Goal: Task Accomplishment & Management: Complete application form

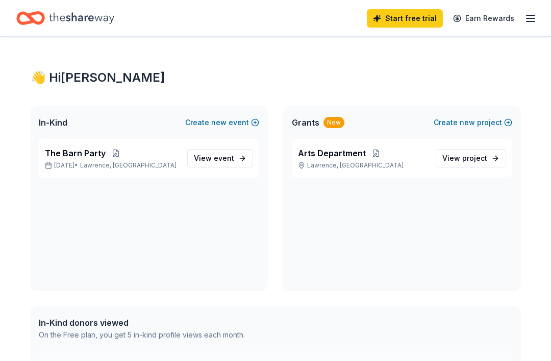
click at [243, 163] on link "View event" at bounding box center [220, 158] width 66 height 18
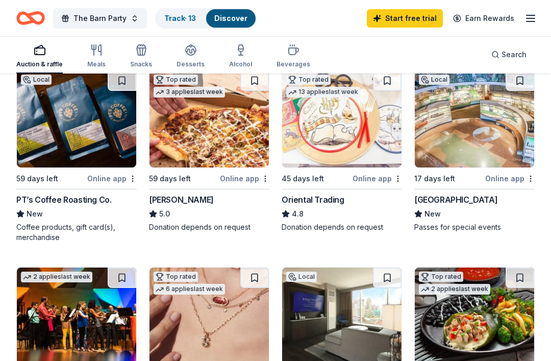
scroll to position [122, 0]
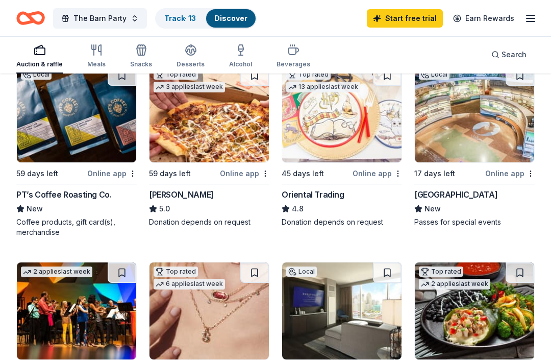
click at [227, 124] on img at bounding box center [208, 114] width 119 height 97
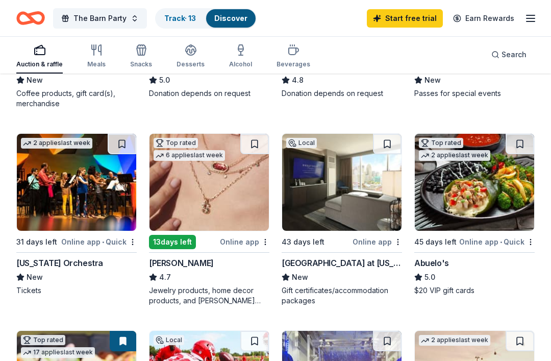
scroll to position [251, 0]
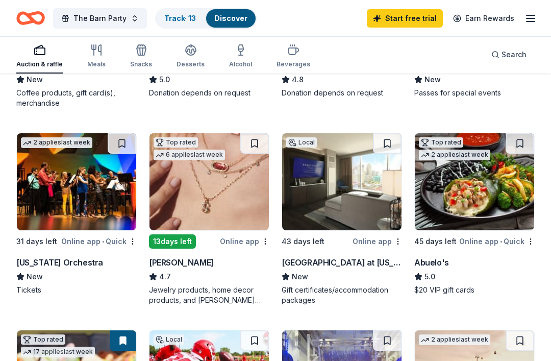
click at [84, 197] on img at bounding box center [76, 182] width 119 height 97
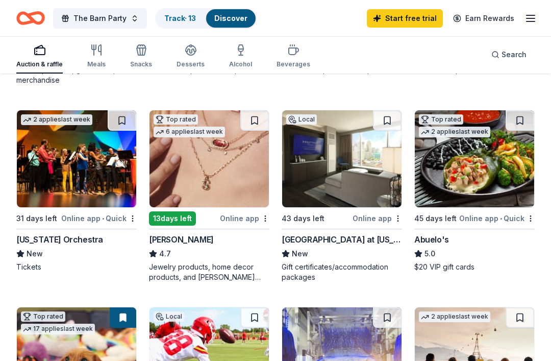
scroll to position [274, 0]
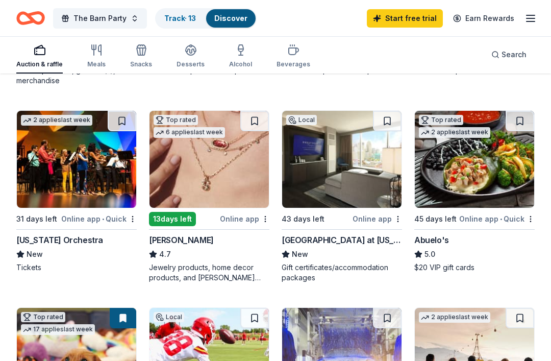
click at [376, 243] on div "Hollywood Casino at Kansas Speedway" at bounding box center [341, 240] width 120 height 12
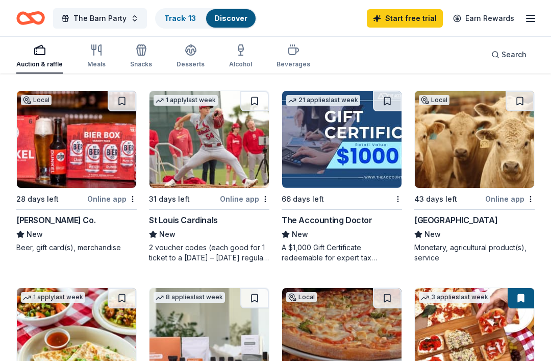
scroll to position [687, 0]
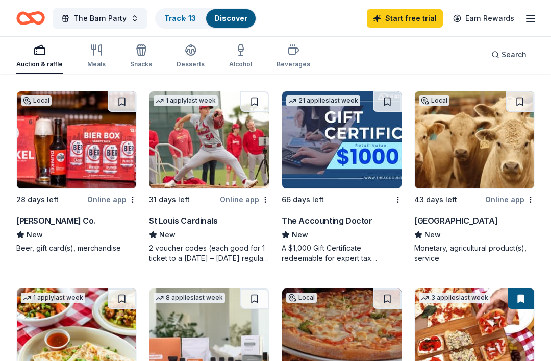
click at [380, 160] on img at bounding box center [341, 139] width 119 height 97
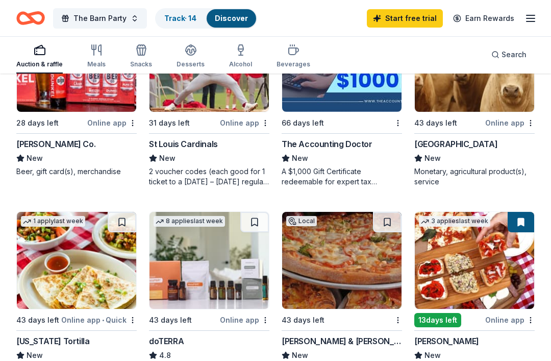
scroll to position [763, 0]
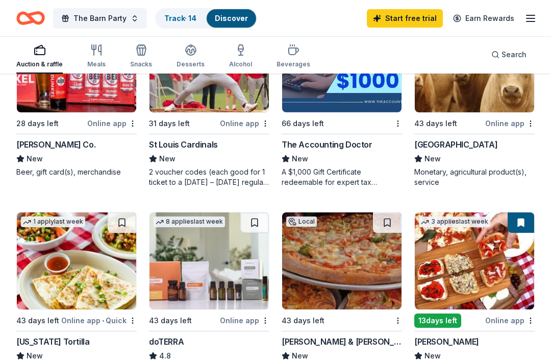
click at [470, 150] on div "Central Valley Ag" at bounding box center [455, 144] width 83 height 12
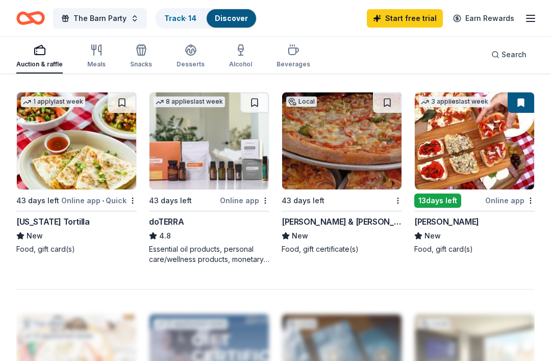
scroll to position [883, 0]
click at [227, 151] on img at bounding box center [208, 140] width 119 height 97
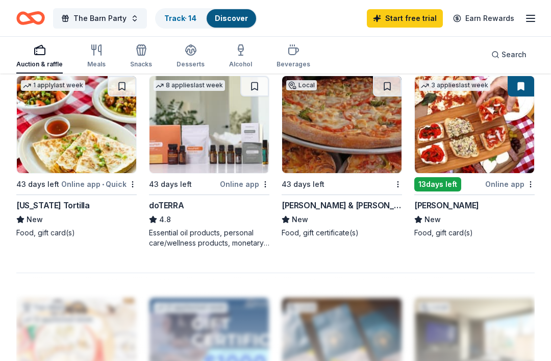
click at [91, 56] on icon "button" at bounding box center [96, 50] width 12 height 12
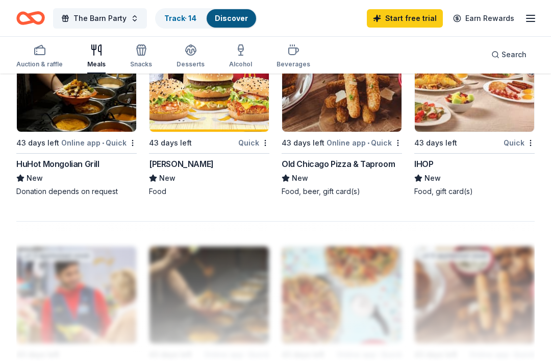
scroll to position [942, 0]
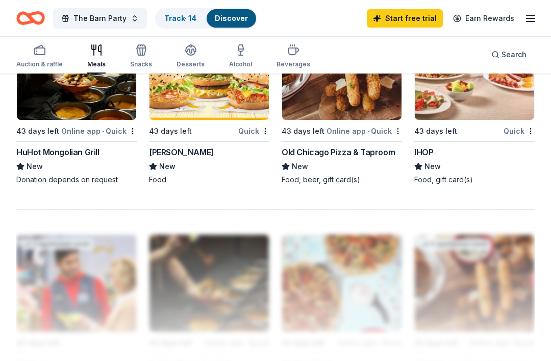
click at [147, 50] on div "button" at bounding box center [141, 50] width 22 height 12
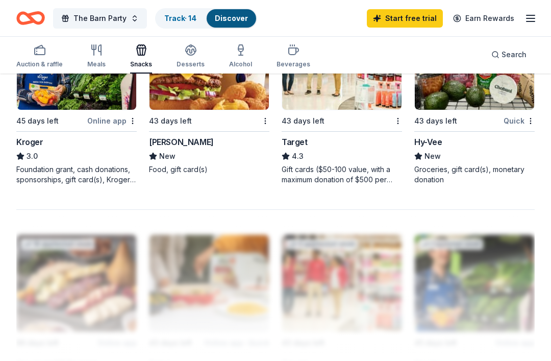
scroll to position [934, 0]
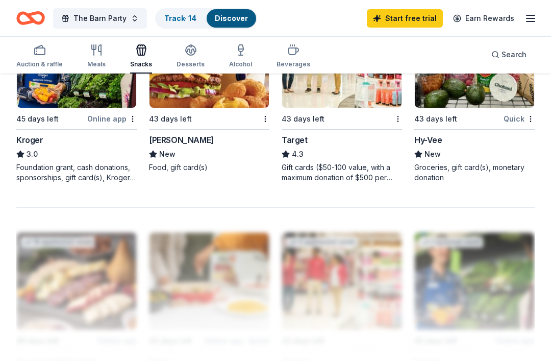
click at [189, 55] on icon "button" at bounding box center [190, 54] width 9 height 4
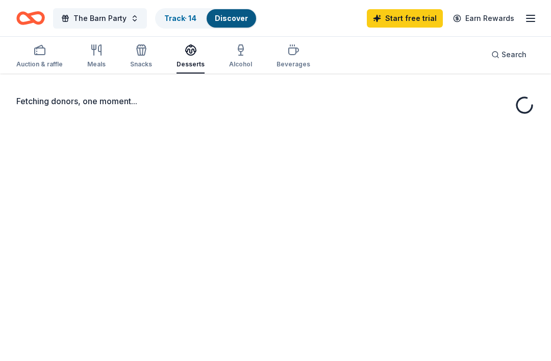
scroll to position [33, 0]
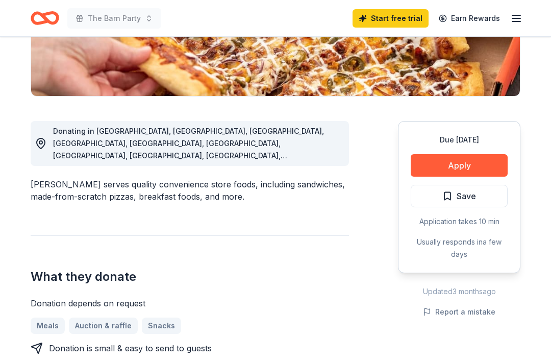
scroll to position [213, 0]
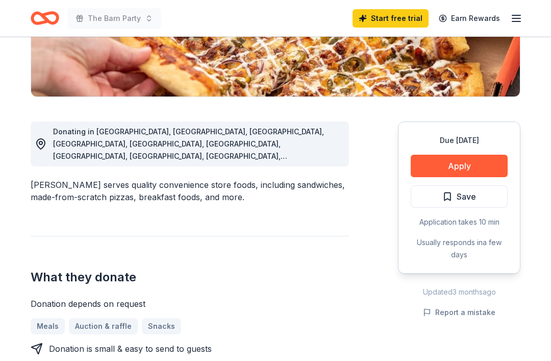
click at [476, 158] on button "Apply" at bounding box center [458, 166] width 97 height 22
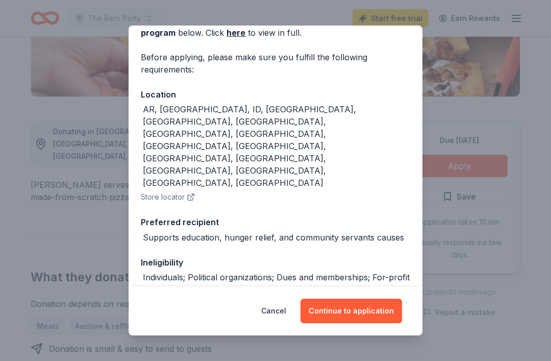
scroll to position [60, 0]
click at [377, 323] on button "Continue to application" at bounding box center [350, 310] width 101 height 24
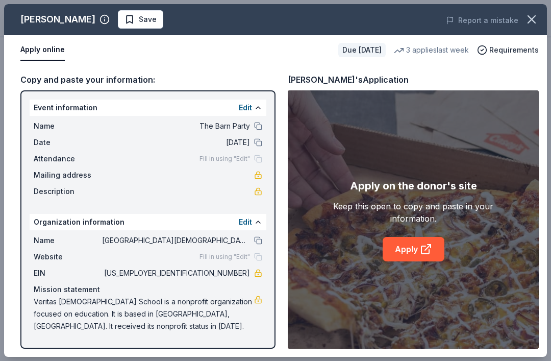
click at [535, 18] on icon "button" at bounding box center [531, 19] width 14 height 14
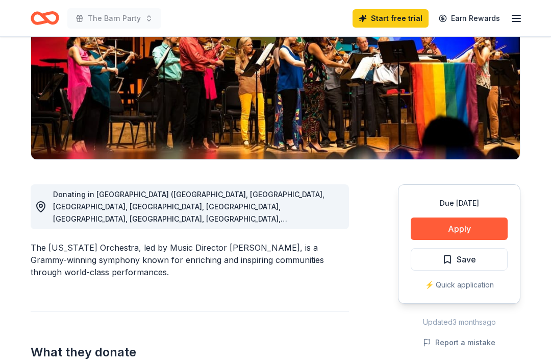
scroll to position [151, 0]
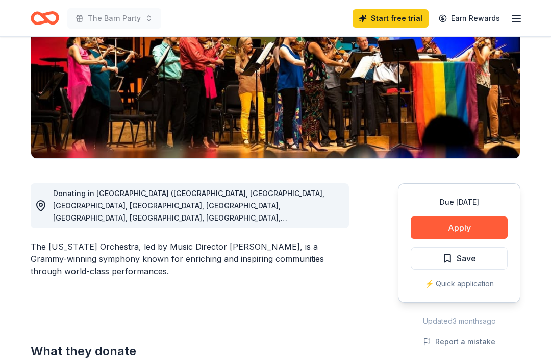
click at [494, 229] on button "Apply" at bounding box center [458, 227] width 97 height 22
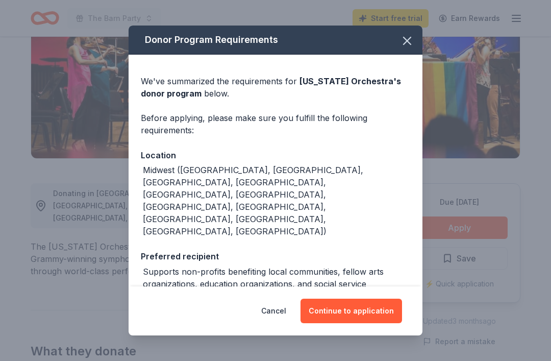
click at [381, 323] on button "Continue to application" at bounding box center [350, 310] width 101 height 24
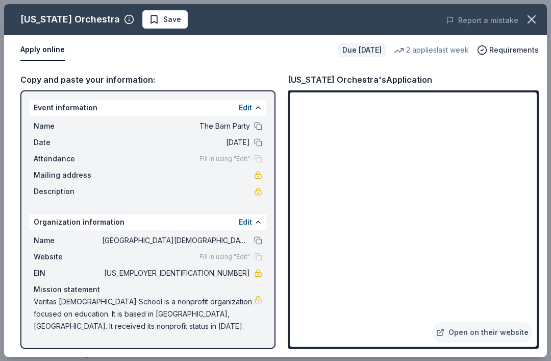
click at [512, 342] on link "Open on their website" at bounding box center [482, 332] width 100 height 20
click at [526, 15] on icon "button" at bounding box center [531, 19] width 14 height 14
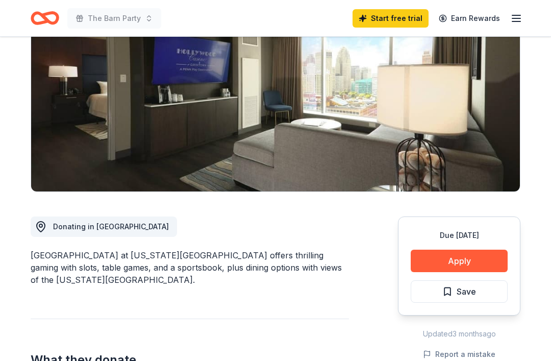
scroll to position [147, 0]
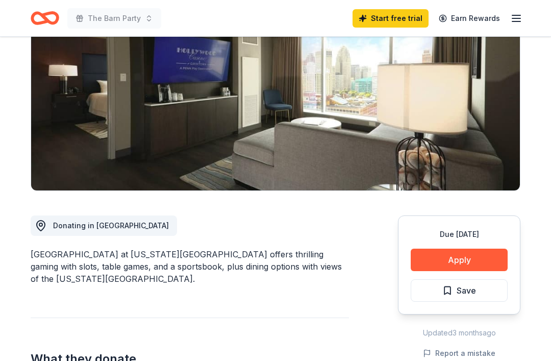
click at [477, 249] on button "Apply" at bounding box center [458, 260] width 97 height 22
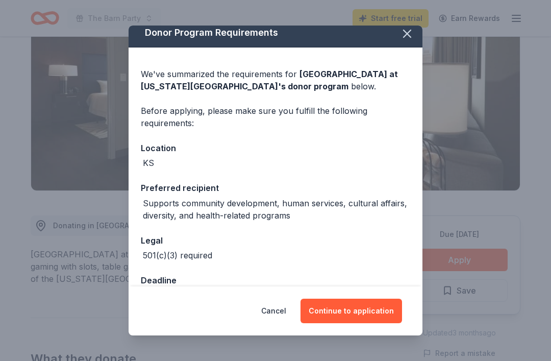
scroll to position [6, 0]
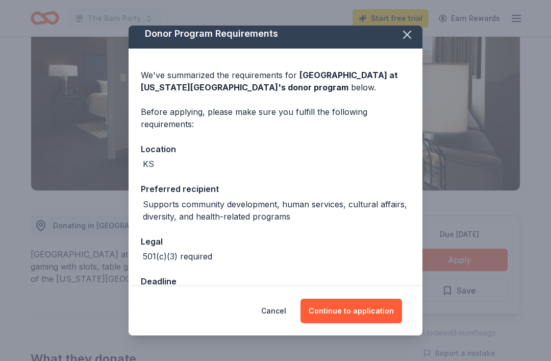
click at [384, 323] on button "Continue to application" at bounding box center [350, 310] width 101 height 24
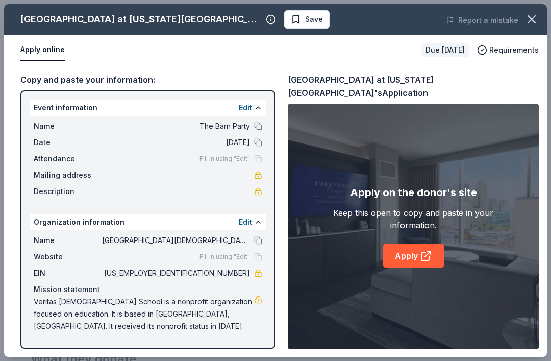
click at [543, 5] on div "Hollywood Casino at Kansas Speedway Save Report a mistake" at bounding box center [275, 19] width 543 height 31
click at [533, 20] on icon "button" at bounding box center [531, 19] width 14 height 14
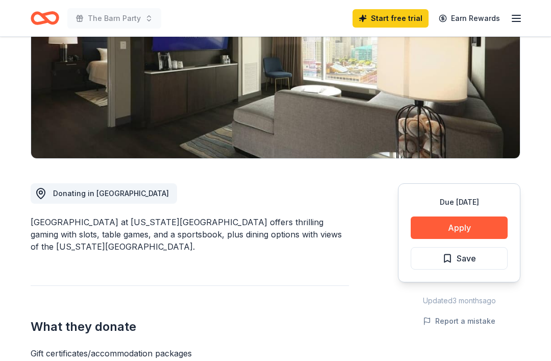
scroll to position [181, 0]
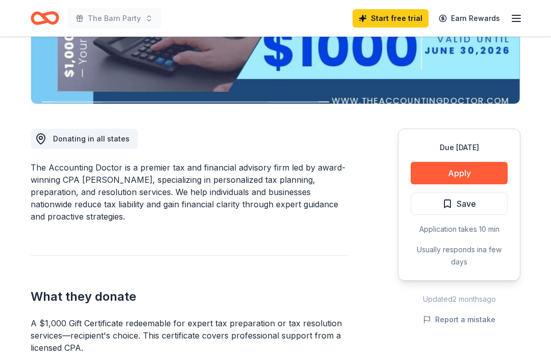
scroll to position [206, 0]
click at [444, 167] on button "Apply" at bounding box center [458, 173] width 97 height 22
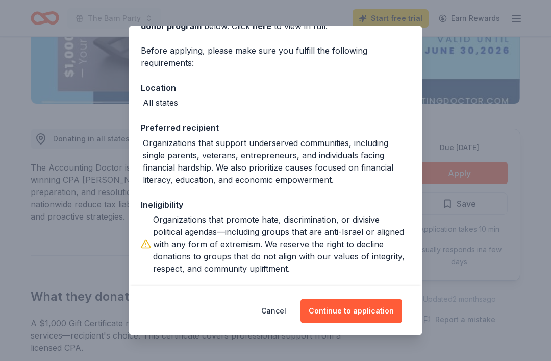
scroll to position [67, 0]
click at [357, 323] on button "Continue to application" at bounding box center [350, 310] width 101 height 24
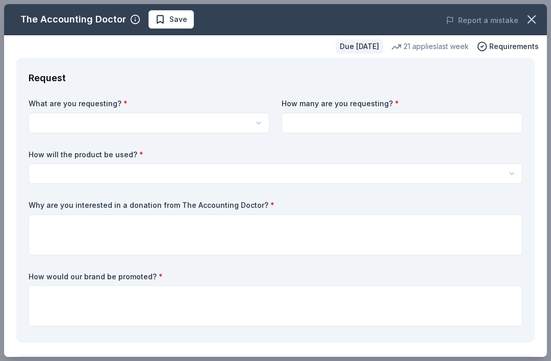
click at [257, 113] on button "button" at bounding box center [149, 123] width 241 height 20
click at [245, 119] on button "button" at bounding box center [149, 123] width 241 height 20
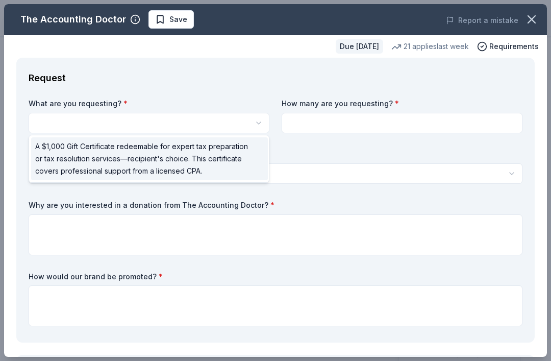
click at [226, 158] on span "A $1,000 Gift Certificate redeemable for expert tax preparation or tax resoluti…" at bounding box center [143, 158] width 216 height 37
select select "A $1,000 Gift Certificate redeemable for expert tax preparation or tax resoluti…"
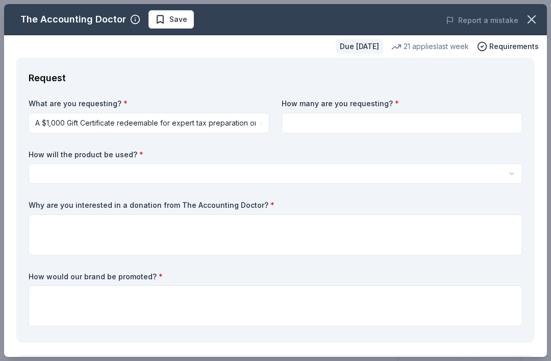
click at [328, 117] on input at bounding box center [401, 123] width 241 height 20
type input "1"
click at [324, 171] on button "button" at bounding box center [276, 173] width 494 height 20
click at [301, 175] on button "button" at bounding box center [276, 173] width 494 height 20
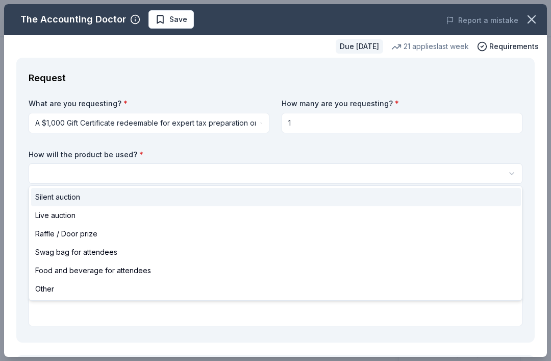
click at [211, 200] on div "Silent auction" at bounding box center [276, 197] width 490 height 18
select select "silentAuction"
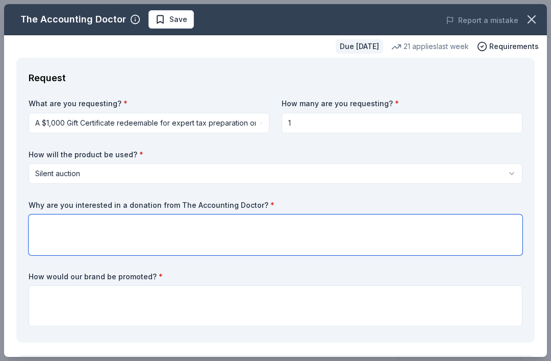
click at [208, 227] on textarea at bounding box center [276, 234] width 494 height 41
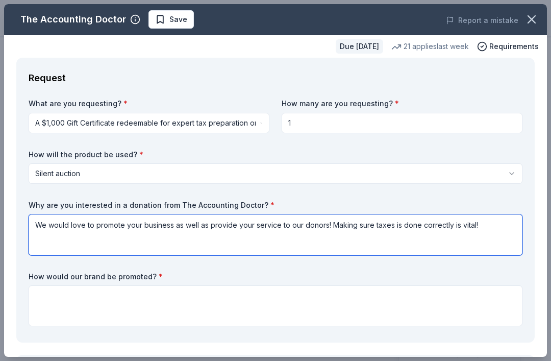
type textarea "We would love to promote your business as well as provide your service to our d…"
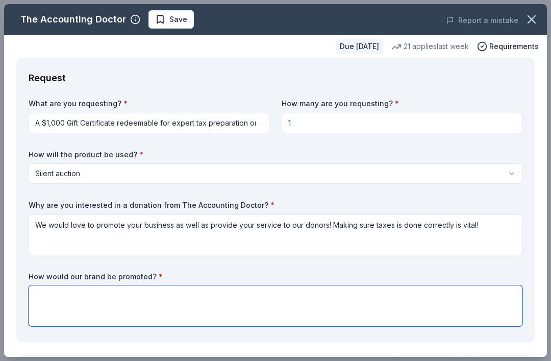
click at [327, 299] on textarea at bounding box center [276, 305] width 494 height 41
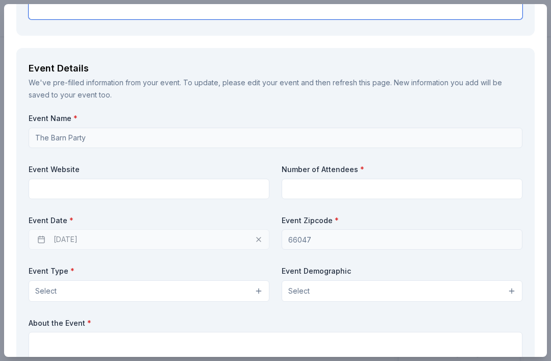
scroll to position [317, 0]
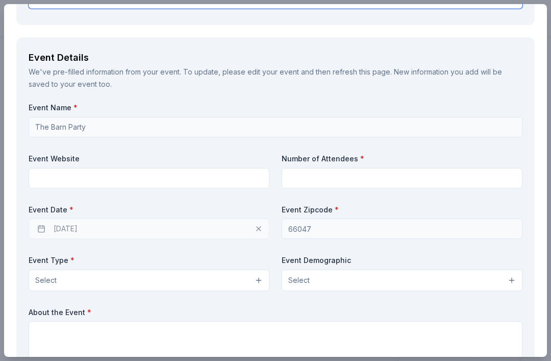
type textarea "We would put you on our donor list for all our school community to see."
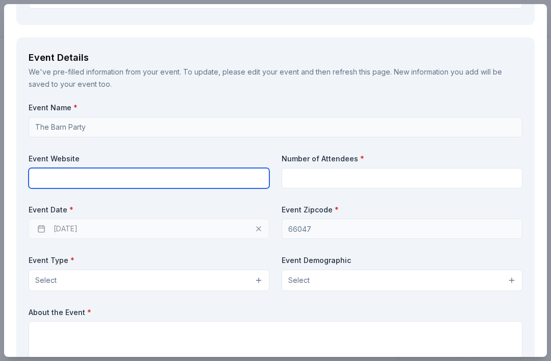
click at [189, 169] on input "text" at bounding box center [149, 178] width 241 height 20
type input "W"
click at [162, 173] on input "text" at bounding box center [149, 178] width 241 height 20
paste input "[URL][DOMAIN_NAME]"
type input "[URL][DOMAIN_NAME]"
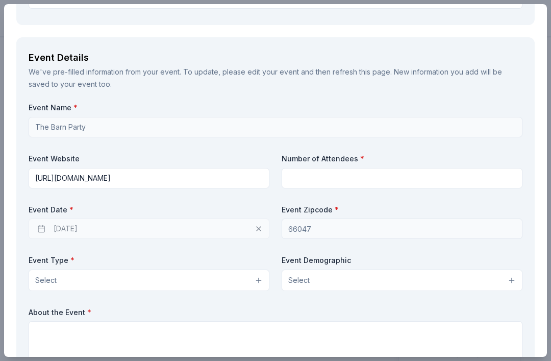
click at [399, 168] on input at bounding box center [401, 178] width 241 height 20
type input "250"
click at [229, 224] on div "[DATE]" at bounding box center [149, 228] width 241 height 20
click at [239, 284] on button "Select" at bounding box center [149, 279] width 241 height 21
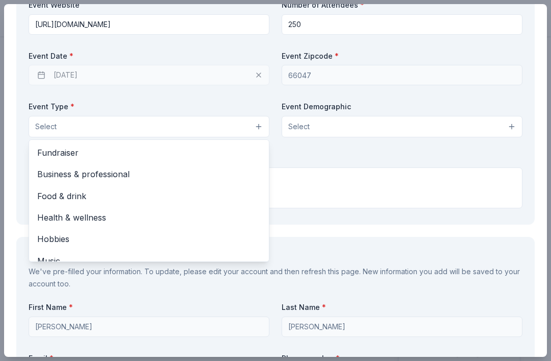
scroll to position [483, 0]
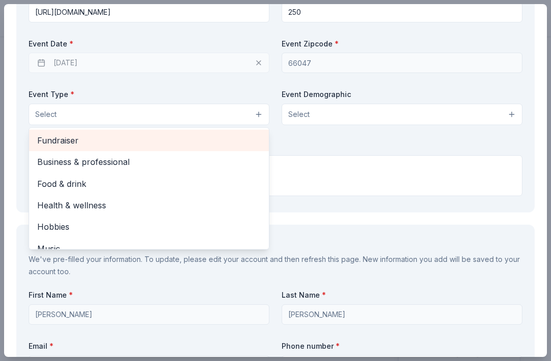
click at [199, 134] on span "Fundraiser" at bounding box center [148, 140] width 223 height 13
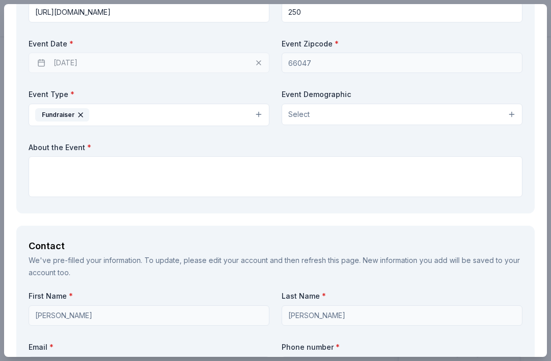
scroll to position [206, 0]
click at [360, 117] on button "Select" at bounding box center [401, 114] width 241 height 21
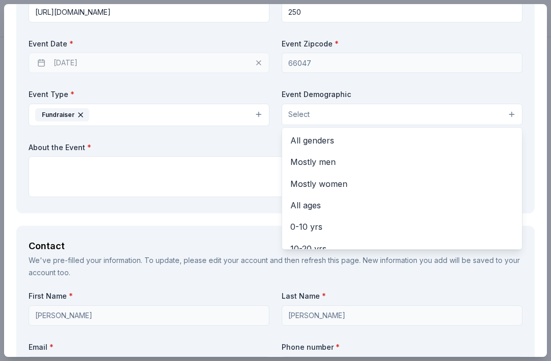
scroll to position [0, 0]
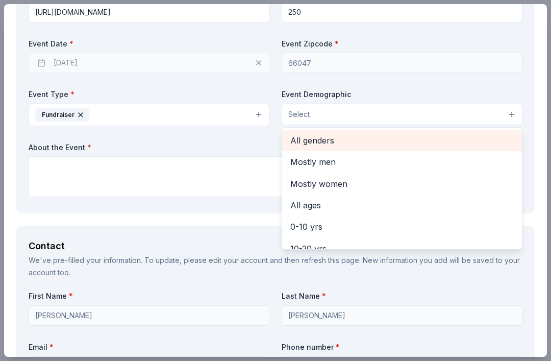
click at [371, 136] on span "All genders" at bounding box center [401, 140] width 223 height 13
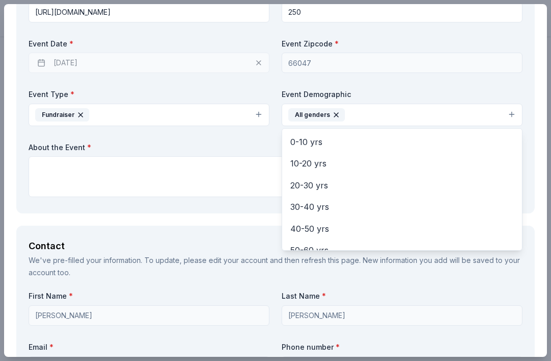
scroll to position [57, 0]
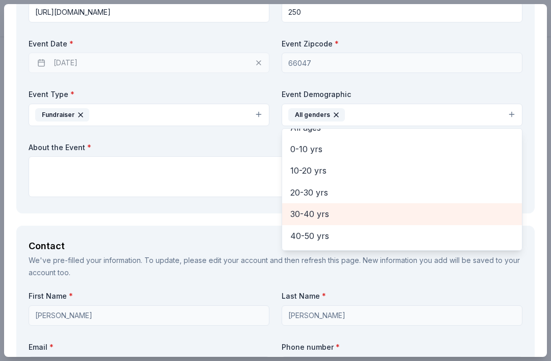
click at [329, 208] on span "30-40 yrs" at bounding box center [401, 213] width 223 height 13
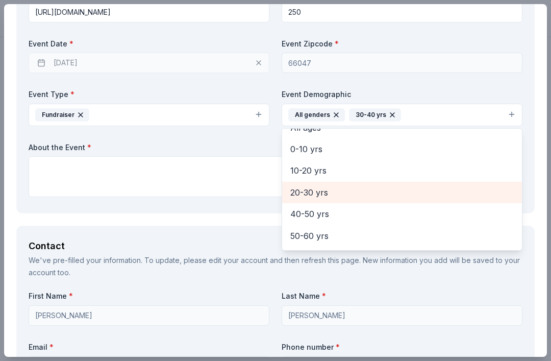
click at [323, 189] on span "20-30 yrs" at bounding box center [401, 192] width 223 height 13
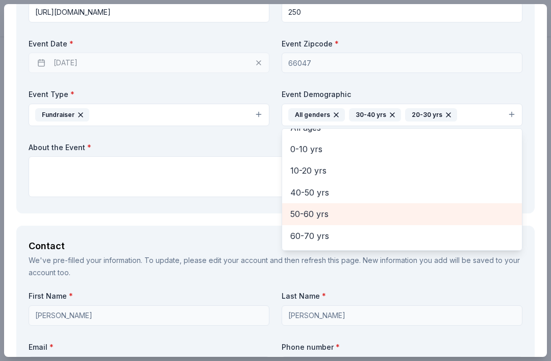
click at [340, 212] on span "50-60 yrs" at bounding box center [401, 213] width 223 height 13
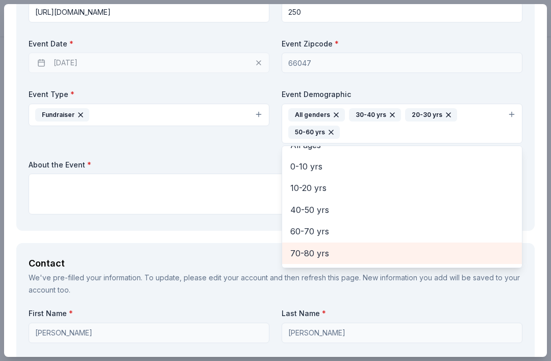
click at [339, 249] on span "70-80 yrs" at bounding box center [401, 252] width 223 height 13
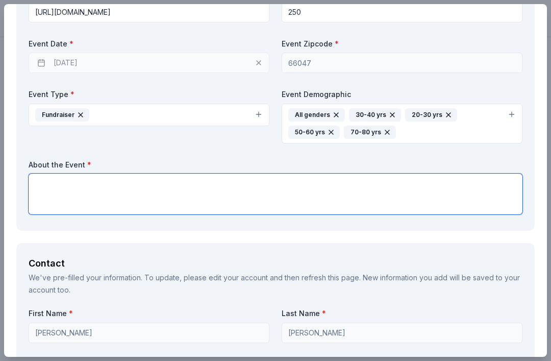
click at [348, 178] on textarea at bounding box center [276, 193] width 494 height 41
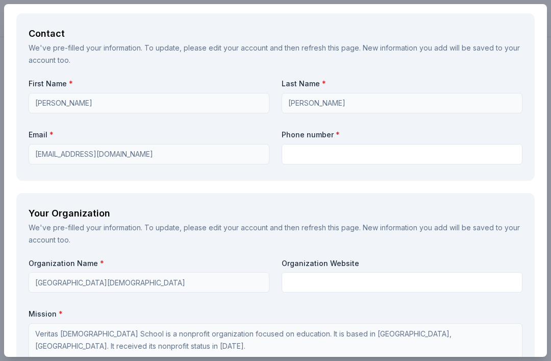
scroll to position [713, 0]
type textarea "The Barn Party is Veritas [DEMOGRAPHIC_DATA] School’s annual live and silent au…"
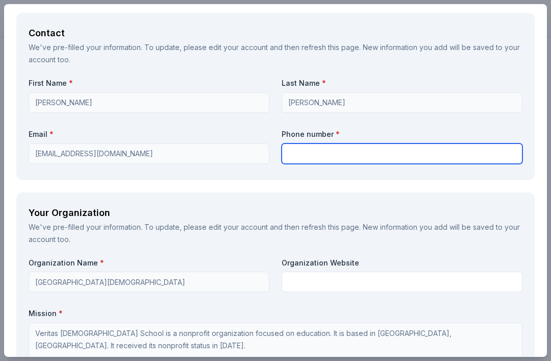
click at [346, 143] on input "text" at bounding box center [401, 153] width 241 height 20
type input "7857649547"
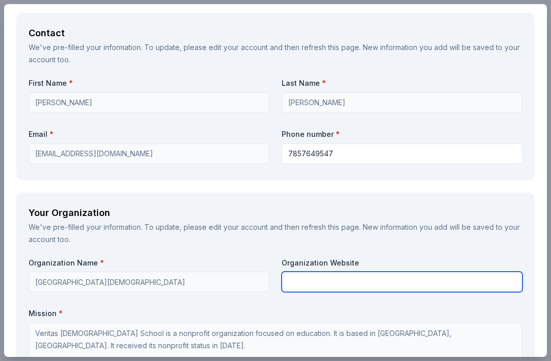
click at [300, 287] on input "text" at bounding box center [401, 281] width 241 height 20
click at [331, 278] on input "text" at bounding box center [401, 281] width 241 height 20
paste input "[URL][DOMAIN_NAME]"
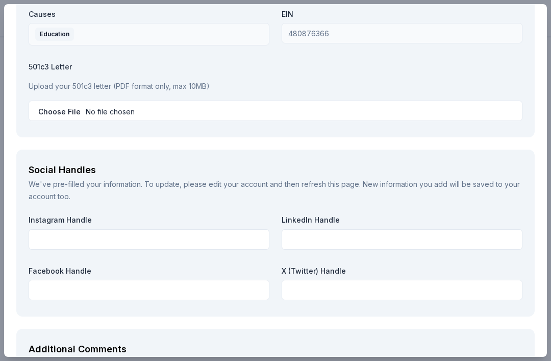
scroll to position [1086, 0]
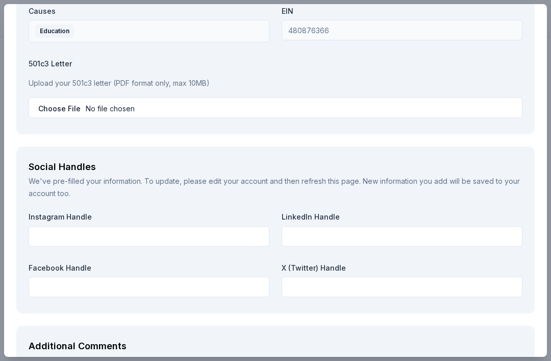
type input "[URL][DOMAIN_NAME]"
click at [262, 102] on input "file" at bounding box center [276, 107] width 494 height 20
type input "C:\fakepath\IRS Tax Exempt Letter.pdf"
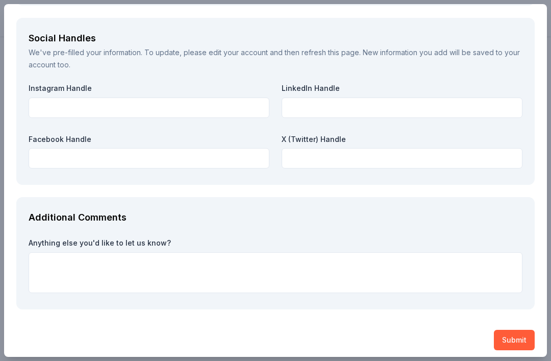
scroll to position [1215, 0]
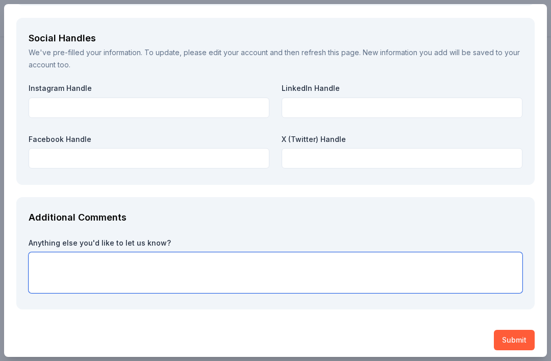
click at [378, 263] on textarea at bounding box center [276, 272] width 494 height 41
type textarea "Thank you for your consideration!"
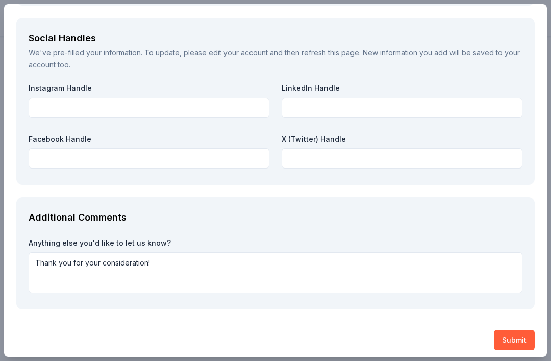
click at [517, 335] on button "Submit" at bounding box center [514, 339] width 41 height 20
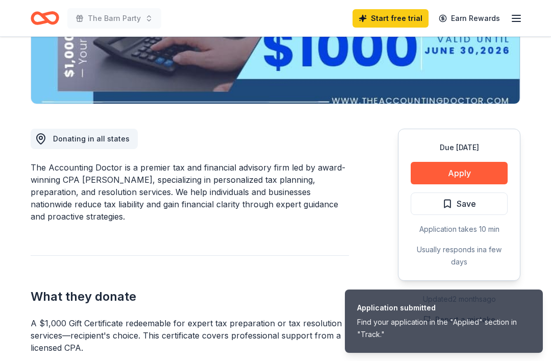
scroll to position [0, 0]
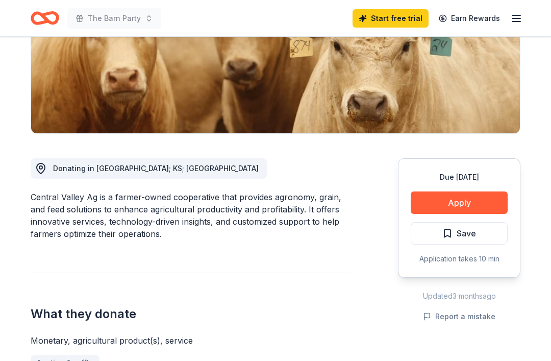
scroll to position [179, 0]
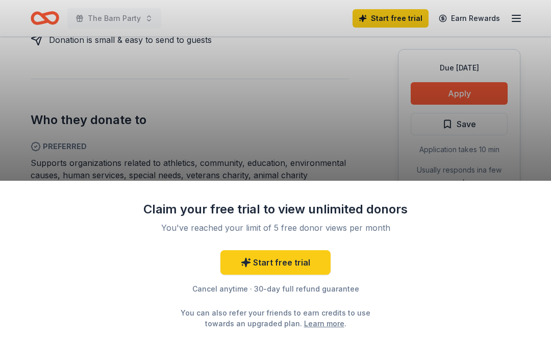
scroll to position [573, 0]
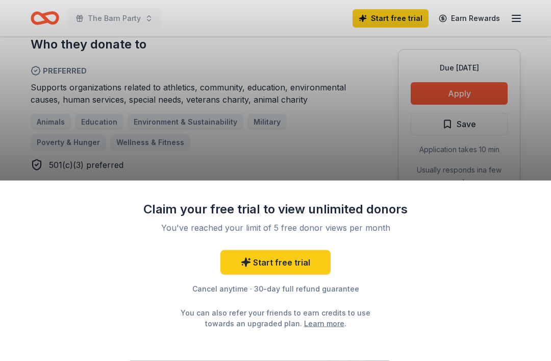
click at [483, 93] on div "Claim your free trial to view unlimited donors You've reached your limit of 5 f…" at bounding box center [275, 180] width 551 height 361
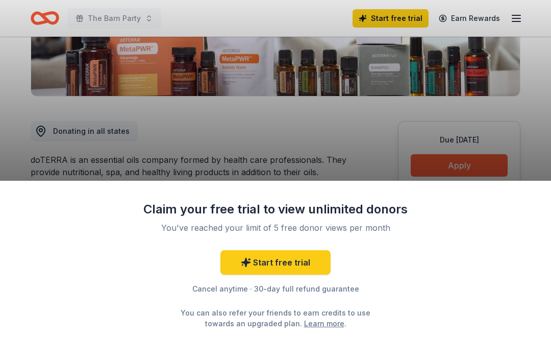
scroll to position [213, 0]
